Goal: Task Accomplishment & Management: Manage account settings

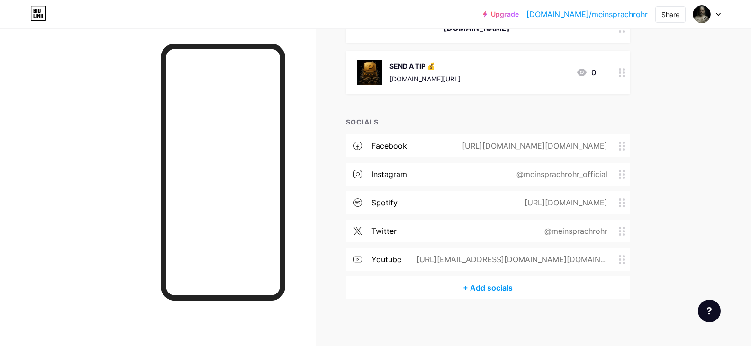
scroll to position [114, 0]
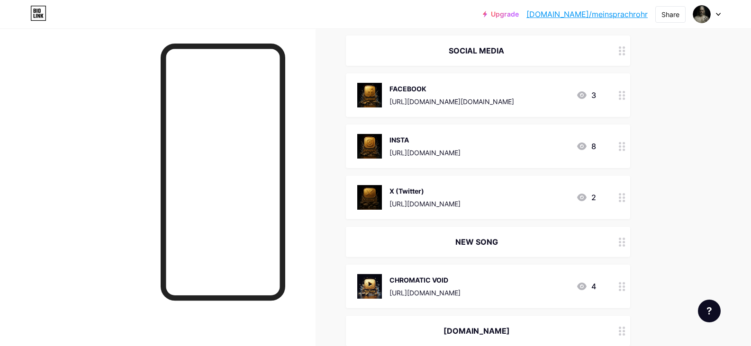
click at [380, 284] on img at bounding box center [369, 286] width 25 height 25
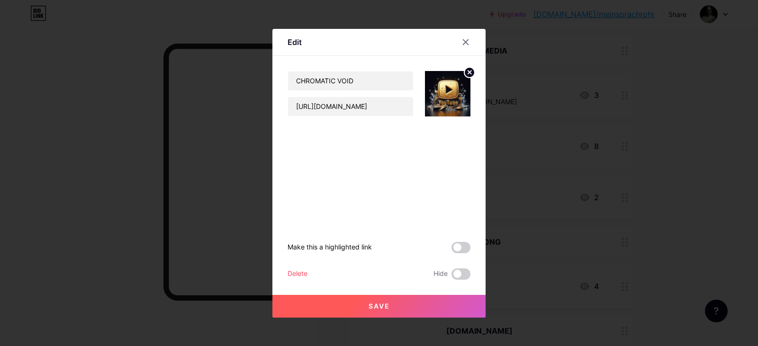
click at [469, 74] on circle at bounding box center [469, 72] width 10 height 10
click at [458, 93] on div "Picture" at bounding box center [447, 93] width 45 height 45
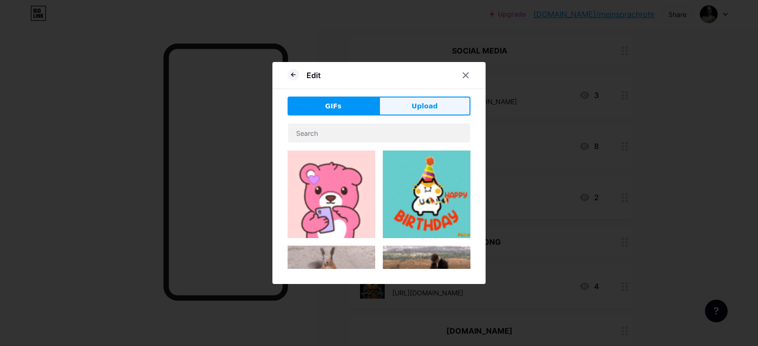
click at [428, 108] on span "Upload" at bounding box center [425, 106] width 26 height 10
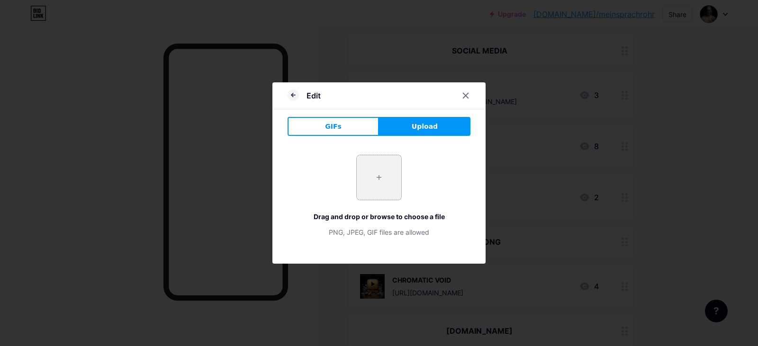
click at [372, 178] on input "file" at bounding box center [379, 177] width 45 height 45
type input "C:\fakepath\SP2001.png"
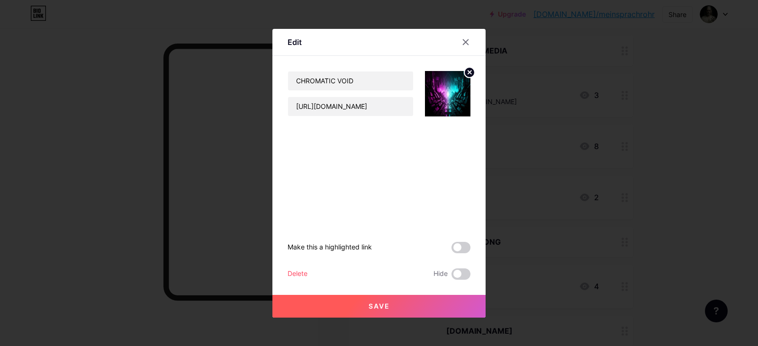
click at [461, 297] on button "Save" at bounding box center [378, 306] width 213 height 23
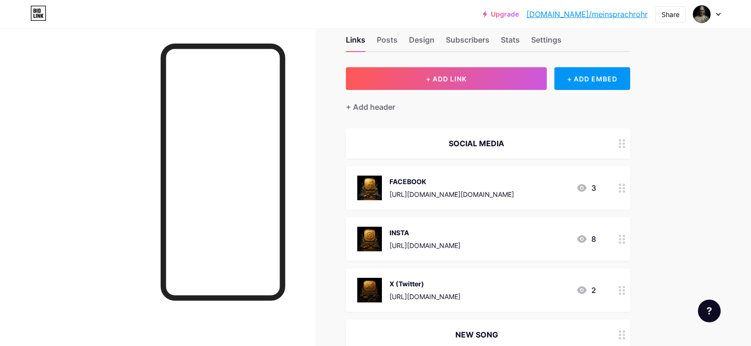
scroll to position [0, 0]
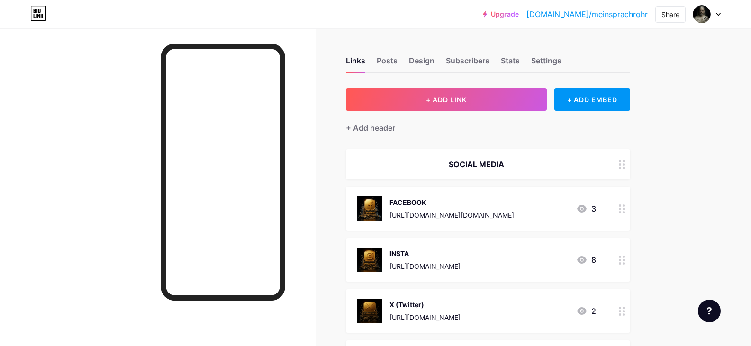
click at [368, 215] on img at bounding box center [369, 209] width 25 height 25
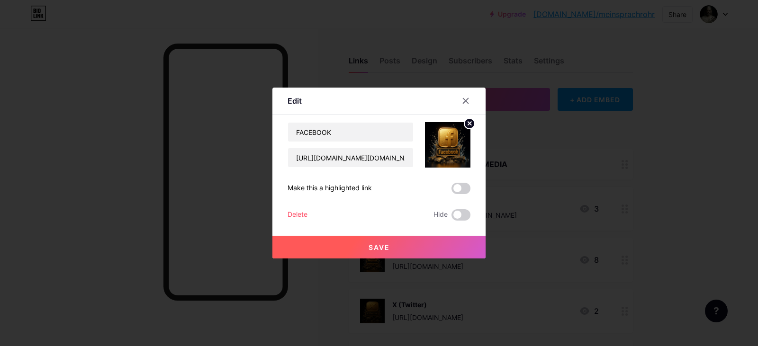
click at [457, 141] on img at bounding box center [447, 144] width 45 height 45
click at [467, 125] on circle at bounding box center [469, 123] width 10 height 10
click at [456, 145] on rect at bounding box center [453, 145] width 8 height 5
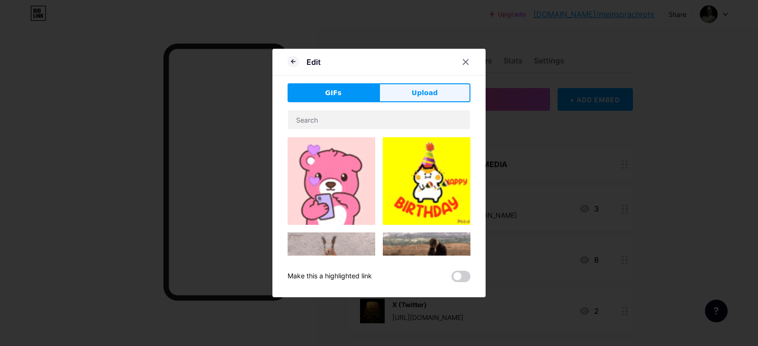
click at [399, 95] on button "Upload" at bounding box center [424, 92] width 91 height 19
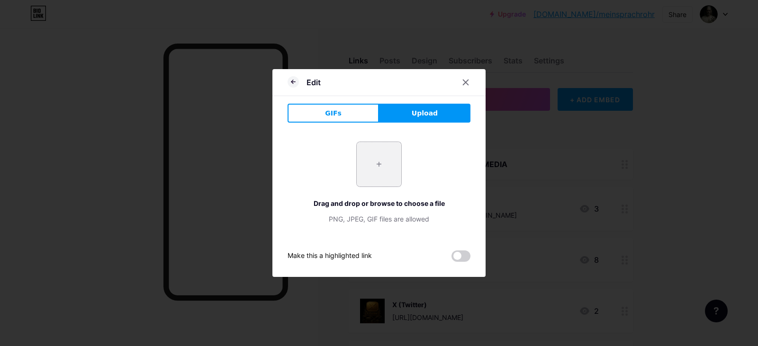
click at [380, 155] on input "file" at bounding box center [379, 164] width 45 height 45
click at [290, 83] on icon at bounding box center [292, 81] width 11 height 11
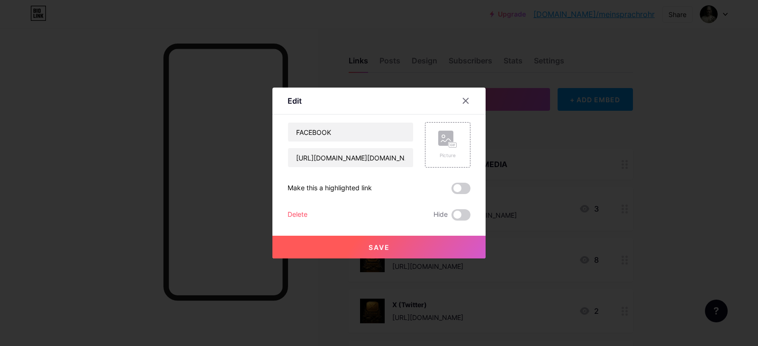
click at [604, 153] on div at bounding box center [379, 173] width 758 height 346
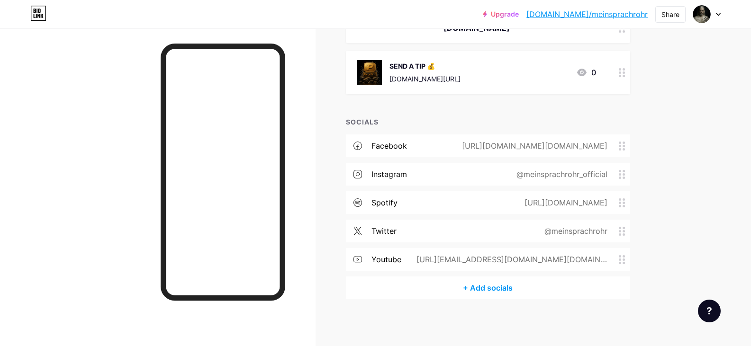
scroll to position [114, 0]
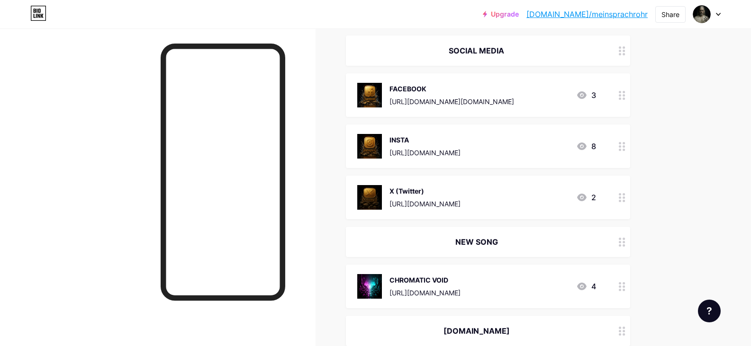
click at [380, 287] on img at bounding box center [369, 286] width 25 height 25
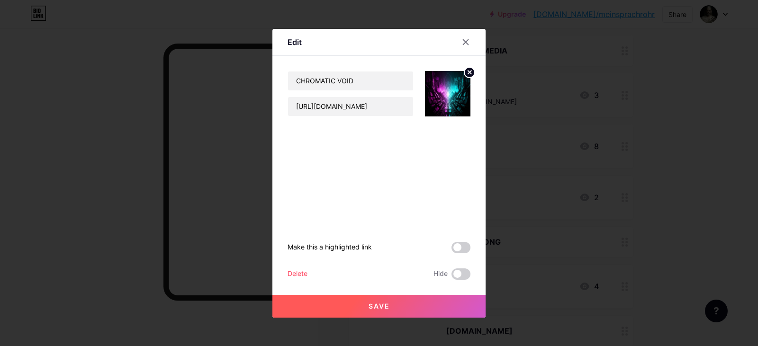
click at [471, 73] on circle at bounding box center [469, 72] width 10 height 10
click at [458, 98] on div "Picture" at bounding box center [447, 93] width 45 height 45
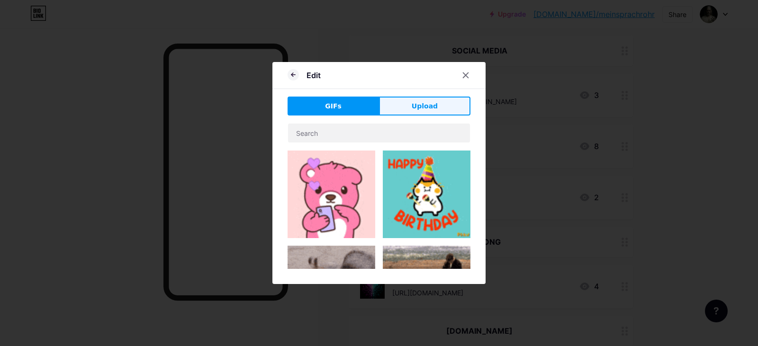
click at [409, 99] on button "Upload" at bounding box center [424, 106] width 91 height 19
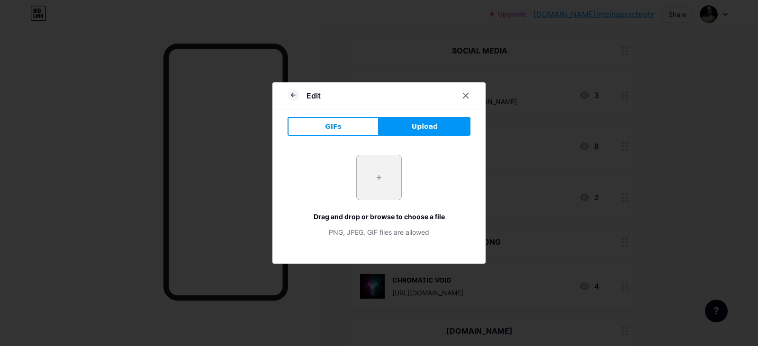
click at [377, 172] on input "file" at bounding box center [379, 177] width 45 height 45
type input "C:\fakepath\IMG_172.png"
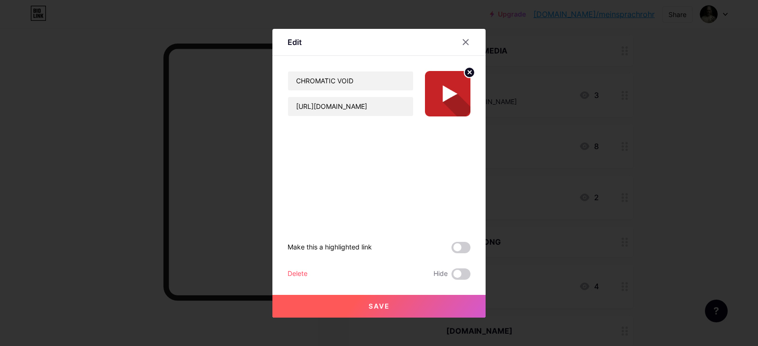
click at [406, 313] on button "Save" at bounding box center [378, 306] width 213 height 23
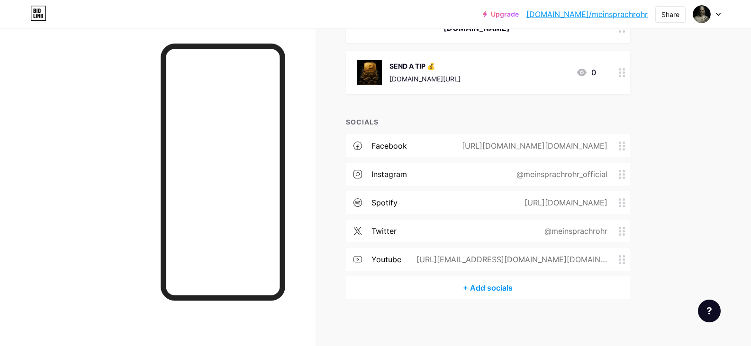
scroll to position [0, 0]
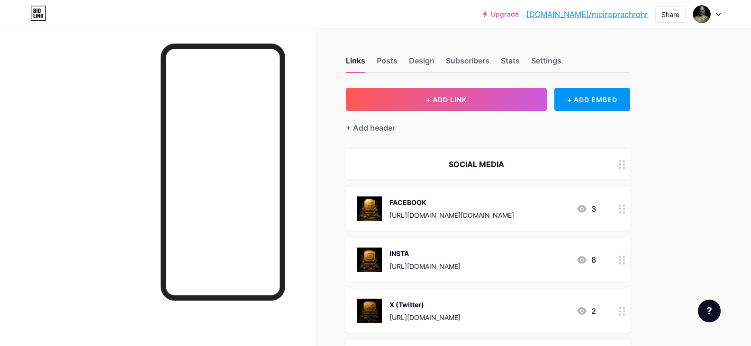
click at [444, 252] on div "INSTA" at bounding box center [424, 254] width 71 height 10
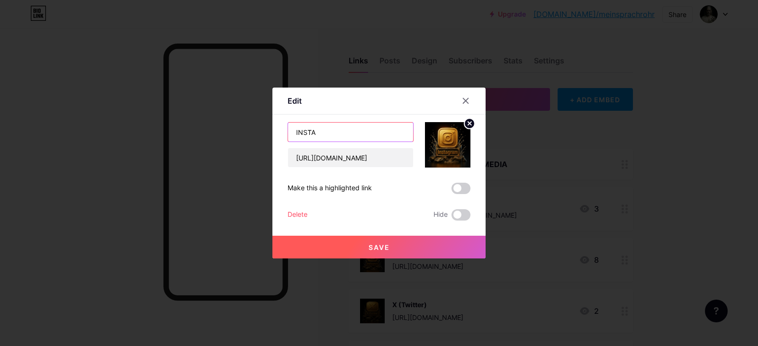
click at [377, 135] on input "INSTA" at bounding box center [350, 132] width 125 height 19
type input "INSTAGRAM"
click at [445, 247] on button "Save" at bounding box center [378, 247] width 213 height 23
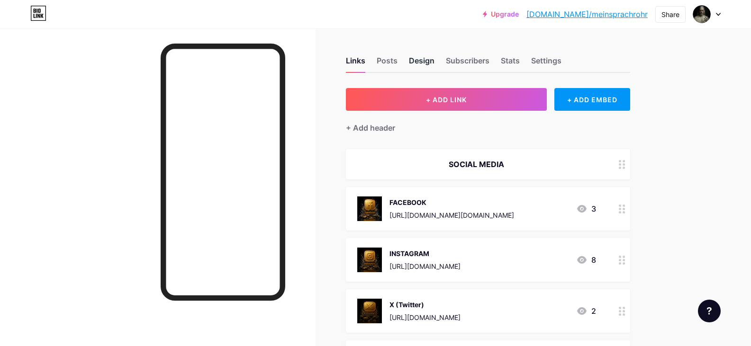
click at [423, 63] on div "Design" at bounding box center [422, 63] width 26 height 17
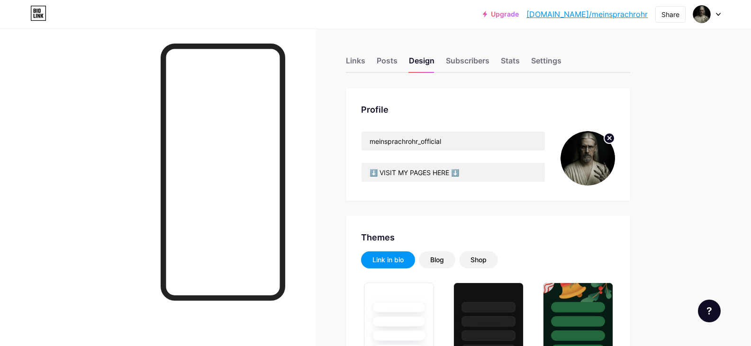
click at [611, 140] on icon at bounding box center [609, 137] width 3 height 3
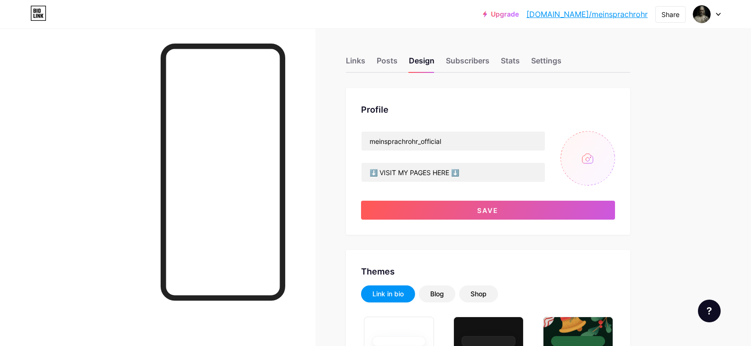
click at [592, 160] on input "file" at bounding box center [587, 158] width 54 height 54
type input "C:\fakepath\IMG_223.png"
click at [611, 141] on circle at bounding box center [609, 138] width 10 height 10
click at [594, 164] on input "file" at bounding box center [587, 158] width 54 height 54
type input "C:\fakepath\IMG_209.png"
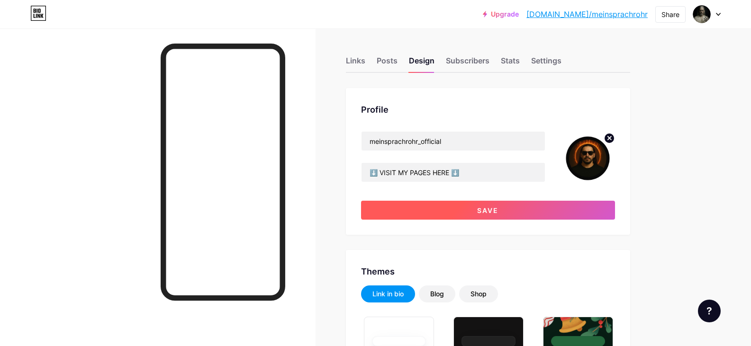
click at [598, 205] on button "Save" at bounding box center [488, 210] width 254 height 19
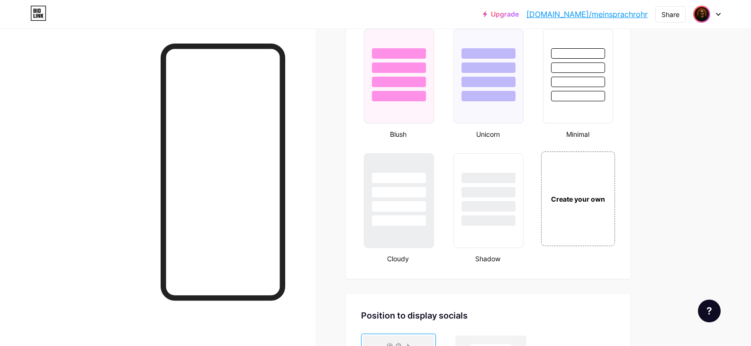
scroll to position [990, 0]
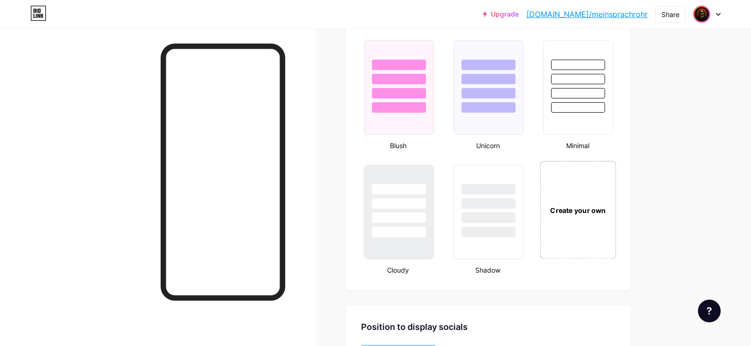
click at [574, 223] on div "Create your own" at bounding box center [578, 210] width 76 height 98
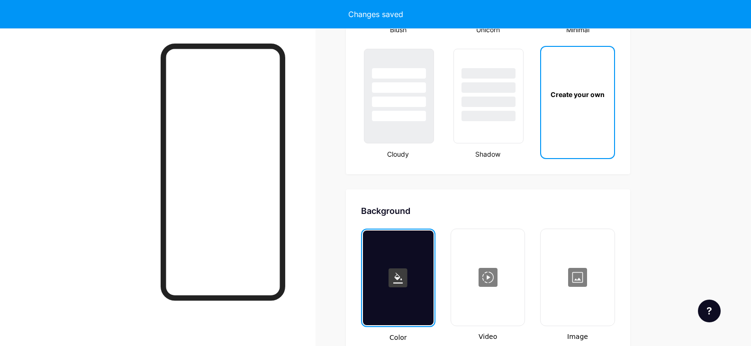
type input "#ffffff"
type input "#000000"
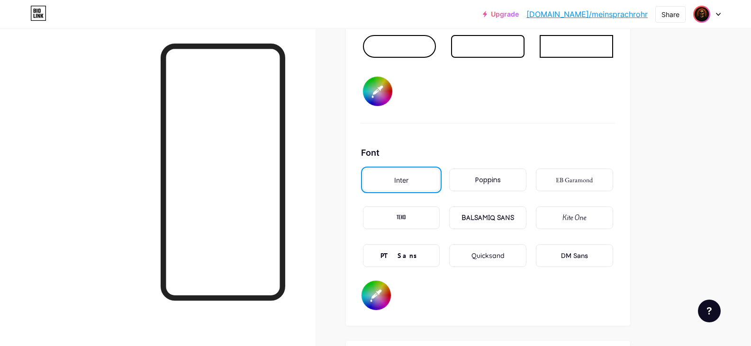
scroll to position [1257, 0]
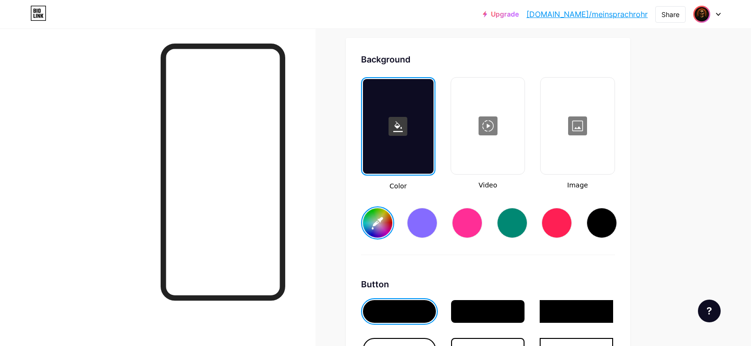
click at [577, 145] on div at bounding box center [577, 126] width 72 height 95
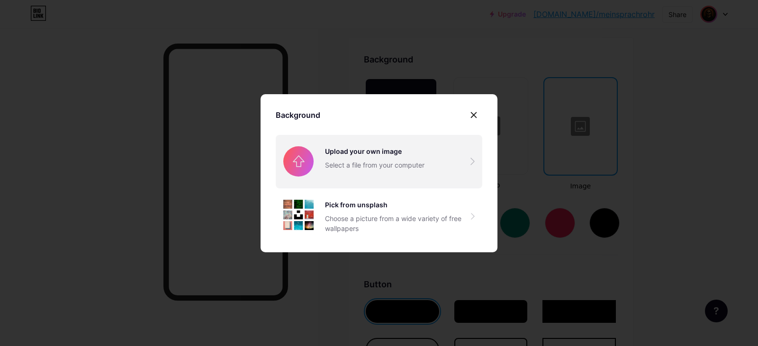
click at [407, 160] on input "file" at bounding box center [379, 161] width 206 height 53
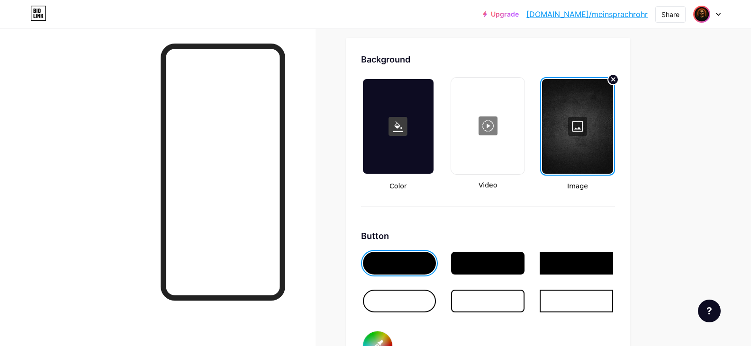
scroll to position [1823, 0]
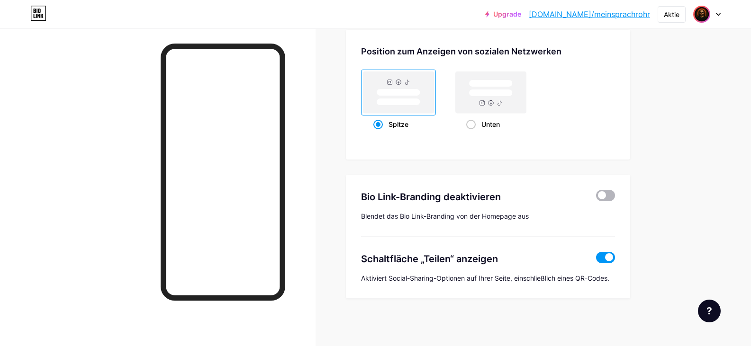
click at [608, 197] on span at bounding box center [605, 195] width 19 height 11
click at [596, 198] on input "checkbox" at bounding box center [596, 198] width 0 height 0
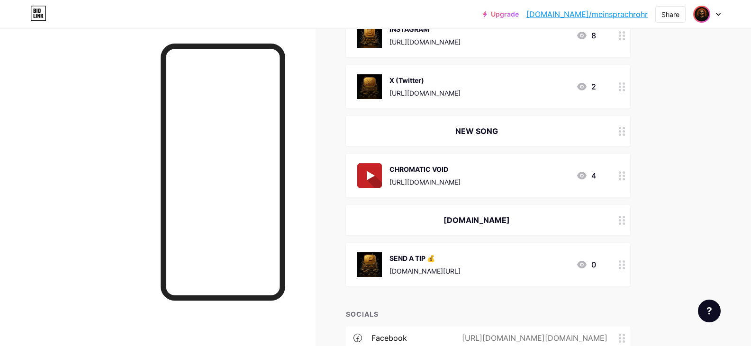
scroll to position [229, 0]
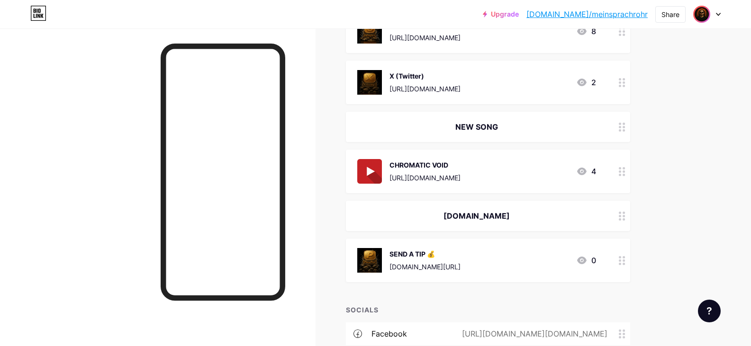
click at [476, 212] on div "[DOMAIN_NAME]" at bounding box center [476, 215] width 239 height 11
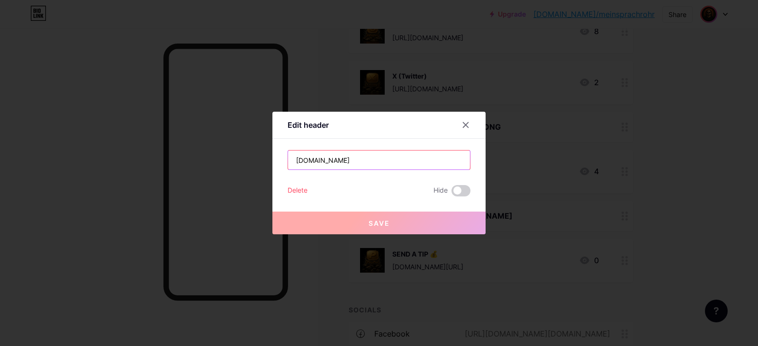
click at [331, 159] on input "[DOMAIN_NAME]" at bounding box center [379, 160] width 182 height 19
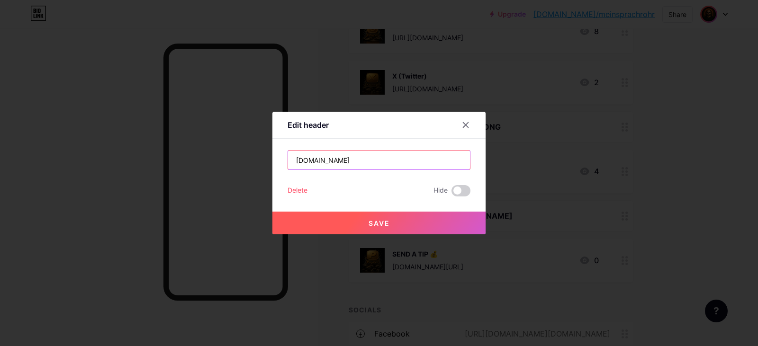
type input "PAYPAL.ME"
click at [409, 222] on button "Save" at bounding box center [378, 223] width 213 height 23
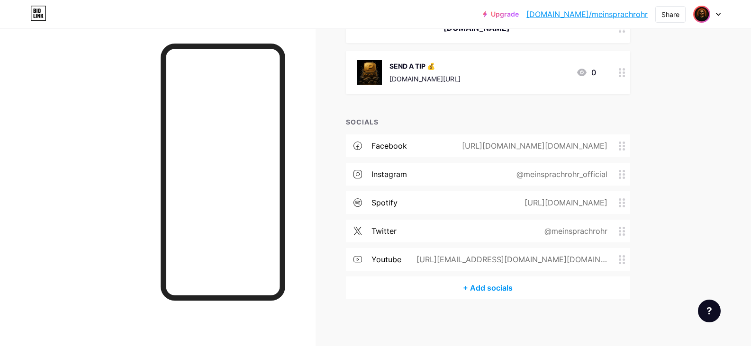
scroll to position [0, 0]
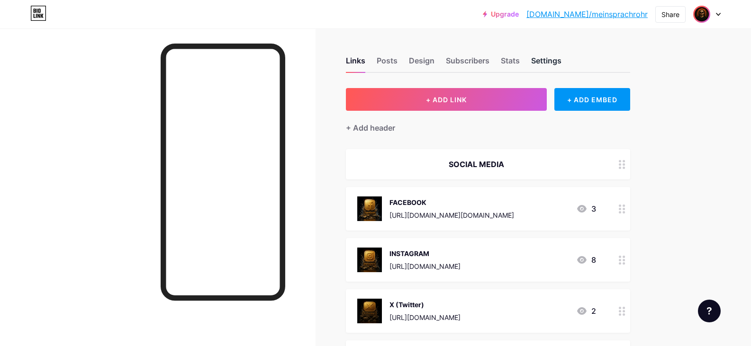
click at [556, 67] on div "Settings" at bounding box center [546, 63] width 30 height 17
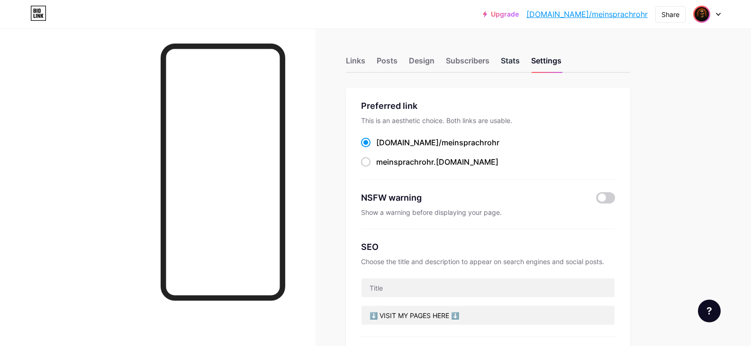
click at [504, 63] on div "Stats" at bounding box center [510, 63] width 19 height 17
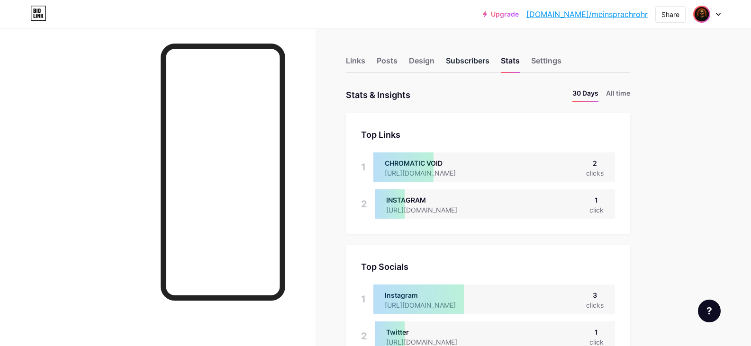
click at [463, 61] on div "Subscribers" at bounding box center [468, 63] width 44 height 17
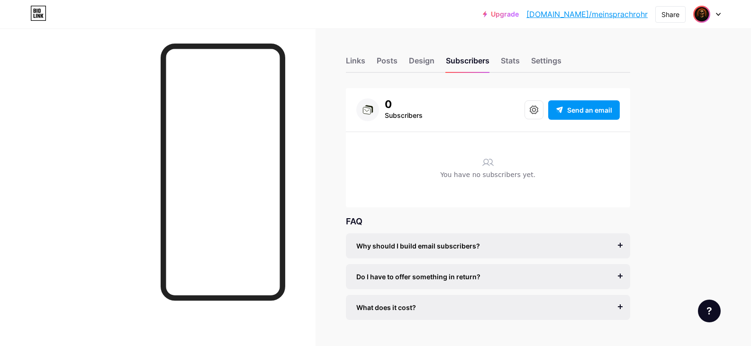
click at [402, 62] on div "Links Posts Design Subscribers Stats Settings" at bounding box center [488, 56] width 284 height 33
click at [538, 111] on icon at bounding box center [534, 110] width 9 height 9
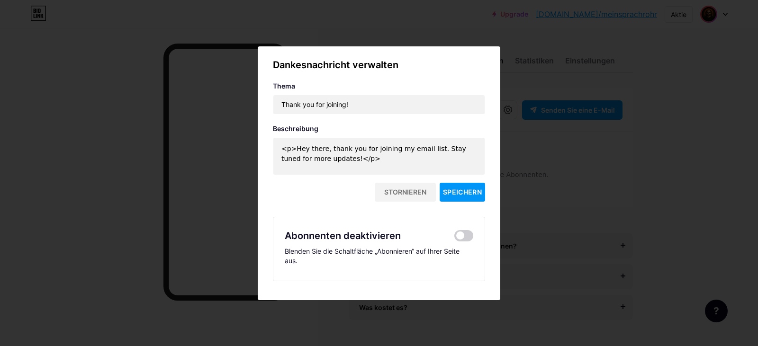
click at [542, 218] on div at bounding box center [379, 173] width 758 height 346
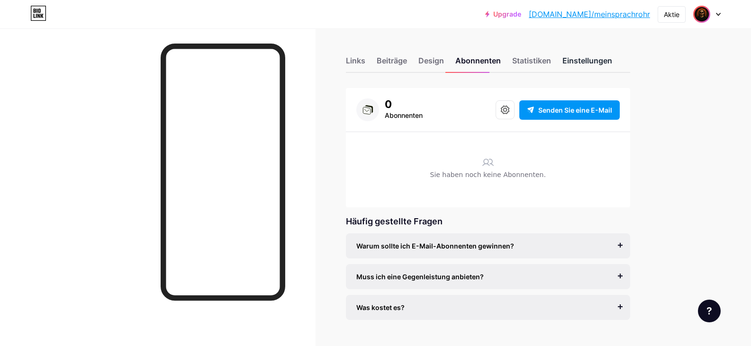
click at [581, 63] on font "Einstellungen" at bounding box center [587, 60] width 50 height 9
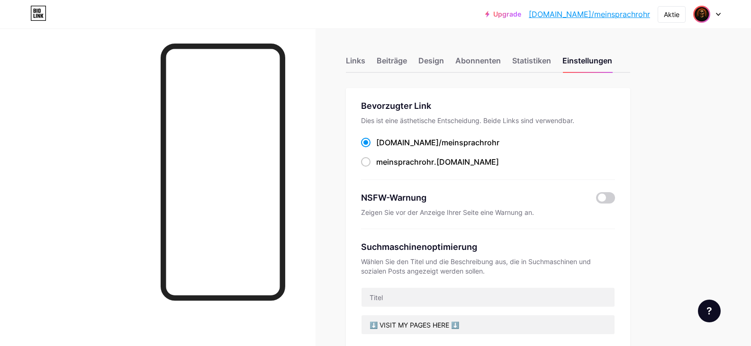
scroll to position [421, 0]
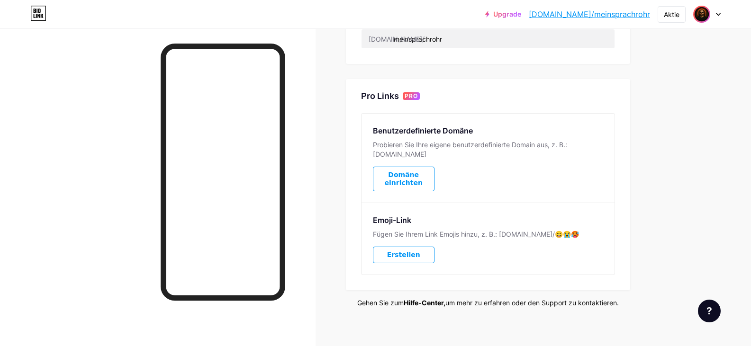
click at [413, 251] on font "Erstellen" at bounding box center [403, 255] width 33 height 8
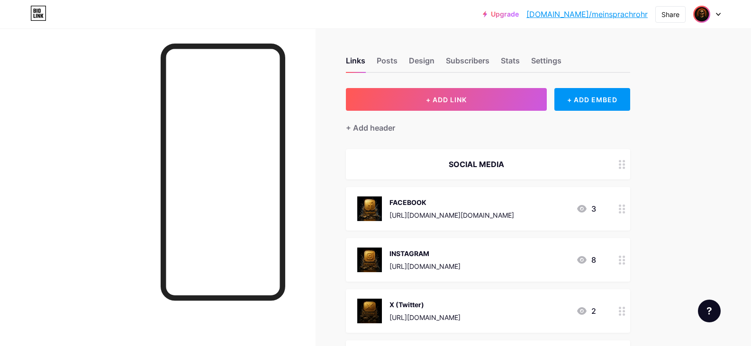
click at [460, 306] on div "X (Twitter)" at bounding box center [424, 305] width 71 height 10
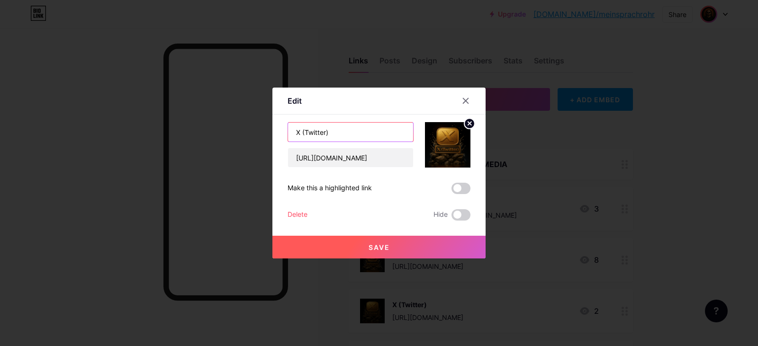
click at [310, 130] on input "X (Twitter)" at bounding box center [350, 132] width 125 height 19
type input "X (TWITTER)"
click at [434, 246] on button "Save" at bounding box center [378, 247] width 213 height 23
